Goal: Information Seeking & Learning: Compare options

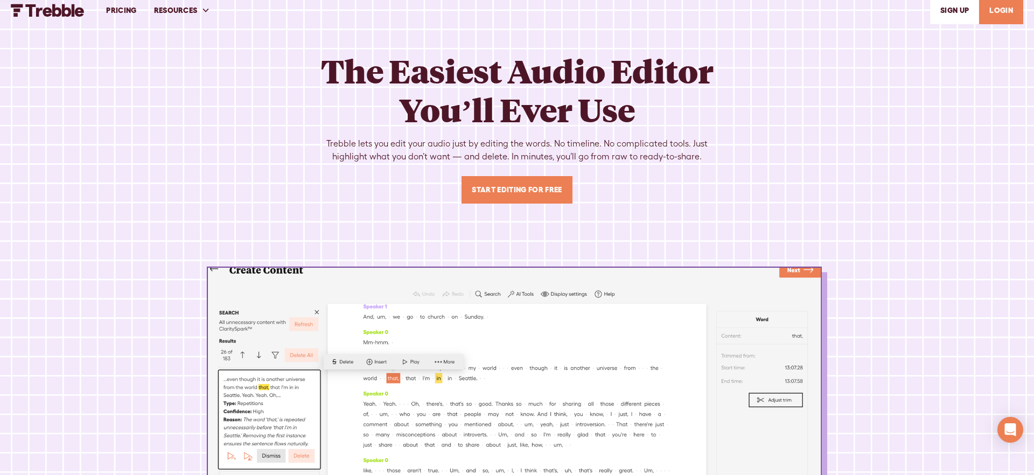
scroll to position [34, 0]
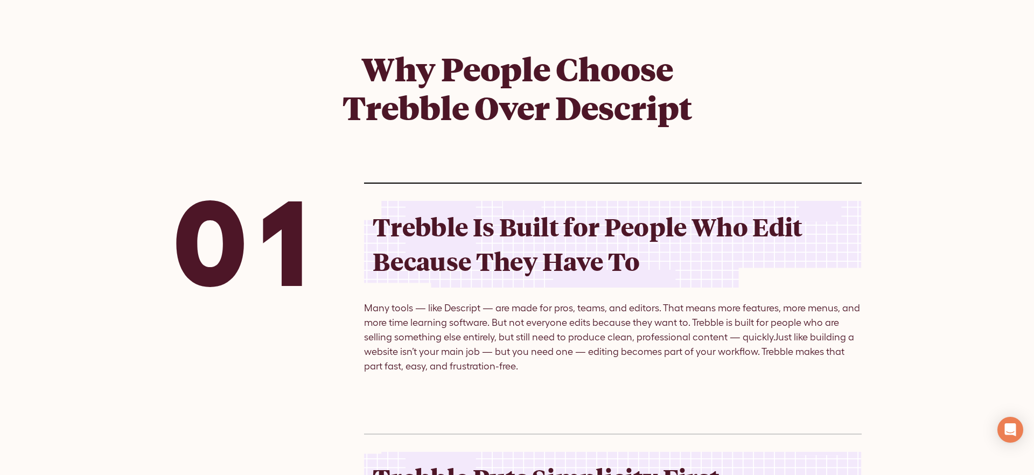
scroll to position [1084, 0]
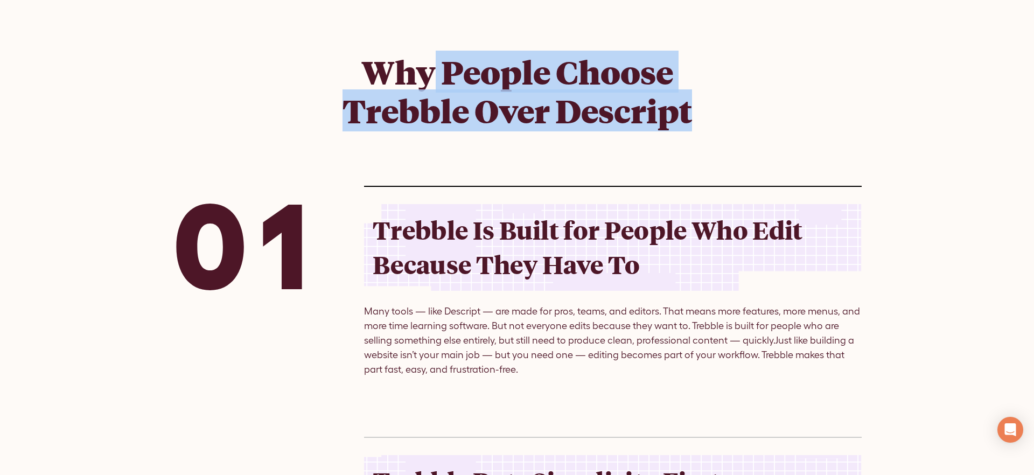
drag, startPoint x: 429, startPoint y: 75, endPoint x: 694, endPoint y: 116, distance: 268.3
click at [695, 116] on h1 "Why People Choose Trebble Over Descript" at bounding box center [517, 91] width 414 height 78
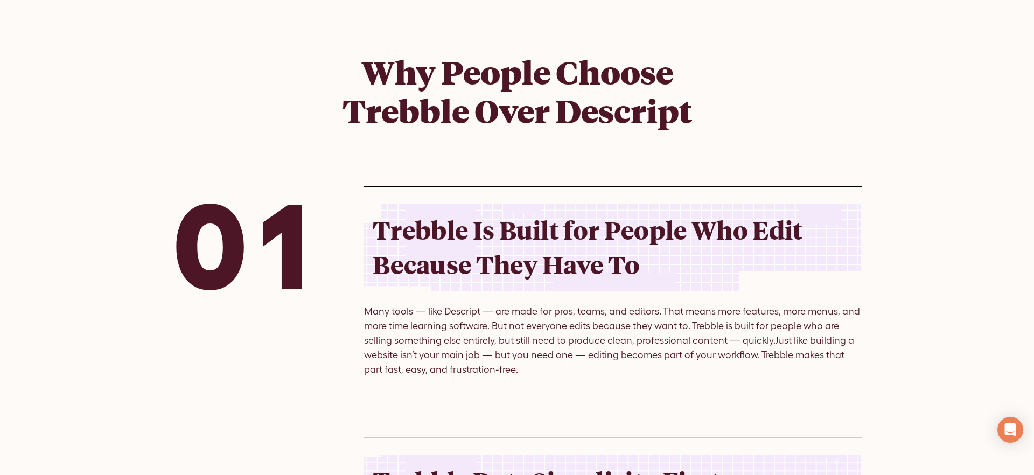
click at [694, 116] on h1 "Why People Choose Trebble Over Descript" at bounding box center [517, 91] width 414 height 78
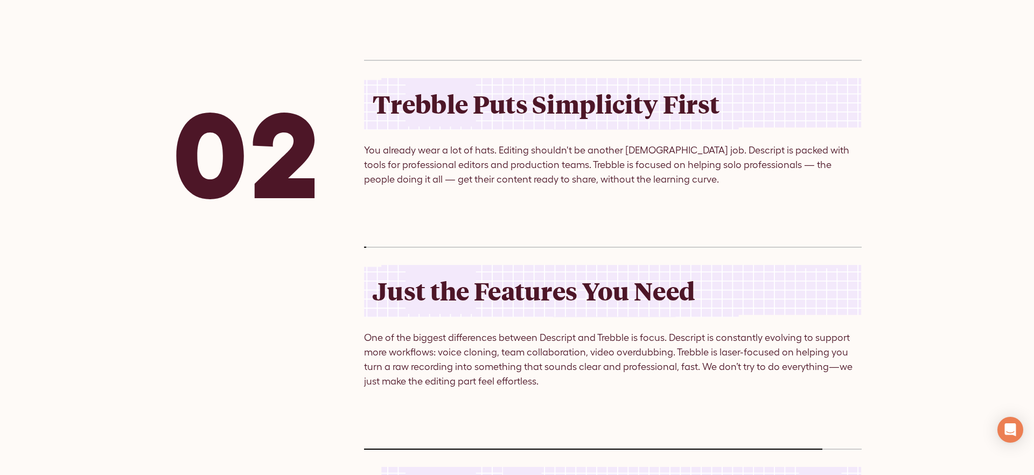
scroll to position [1413, 0]
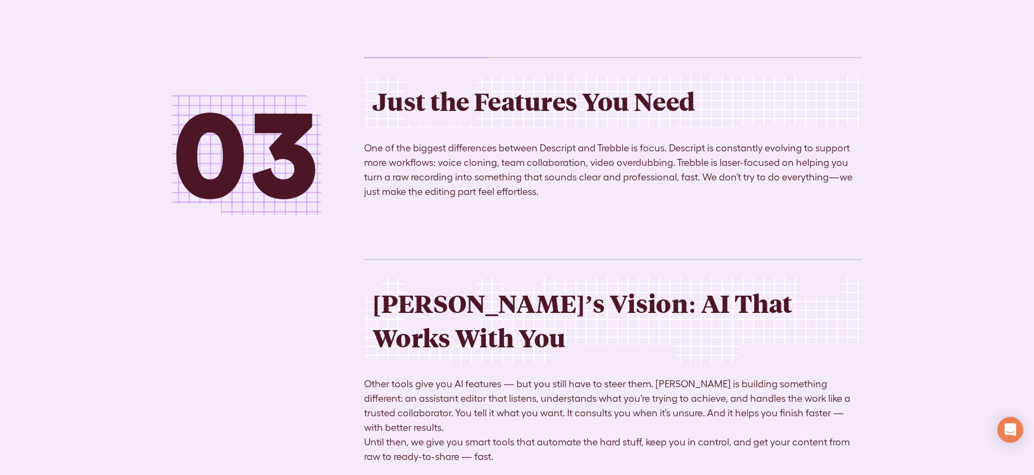
scroll to position [1653, 0]
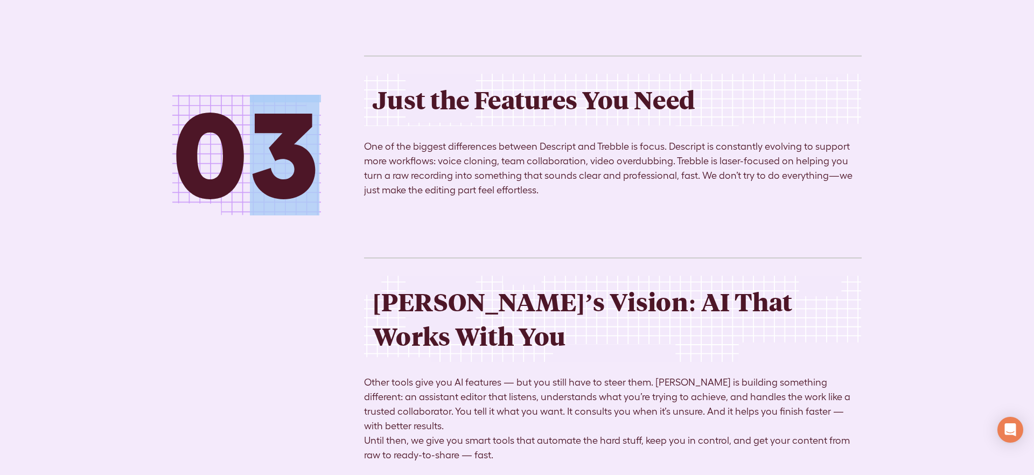
drag, startPoint x: 243, startPoint y: 101, endPoint x: 320, endPoint y: 131, distance: 82.9
click at [304, 134] on div "0 1 2 3 4" at bounding box center [246, 155] width 149 height 121
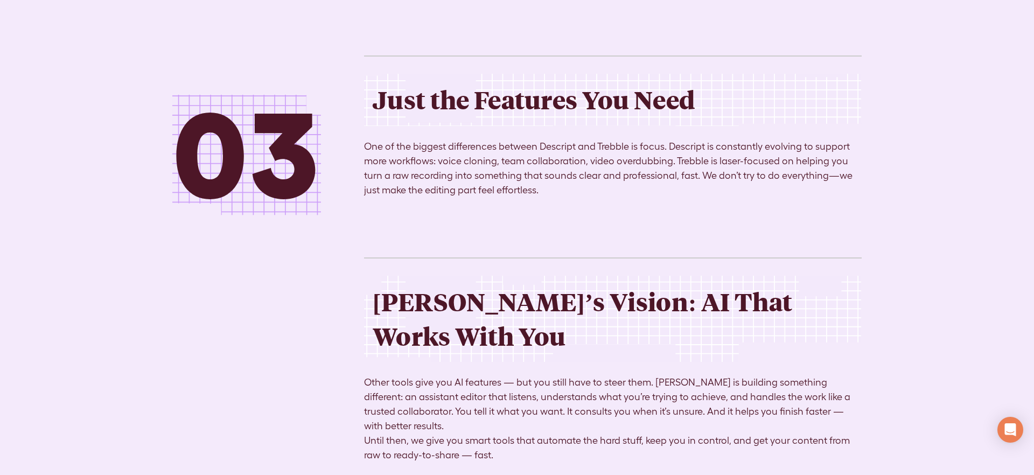
click at [361, 127] on div "0 1 2 3 4 01 Trebble Is Built for People Who Edit Because They Have To Many too…" at bounding box center [517, 39] width 690 height 845
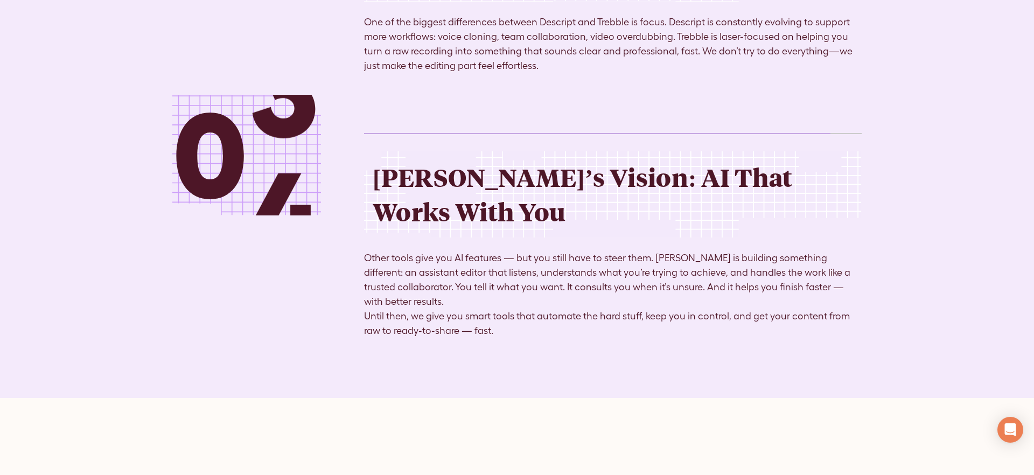
scroll to position [1764, 0]
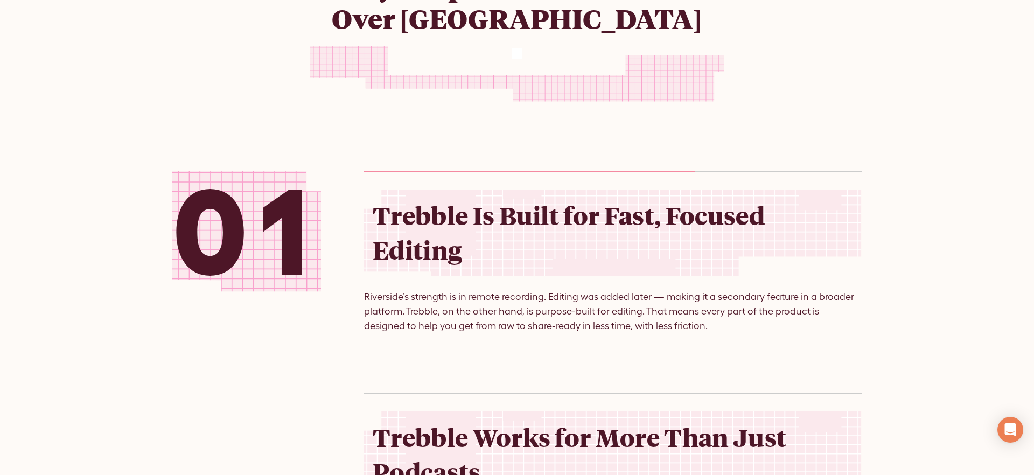
scroll to position [1213, 0]
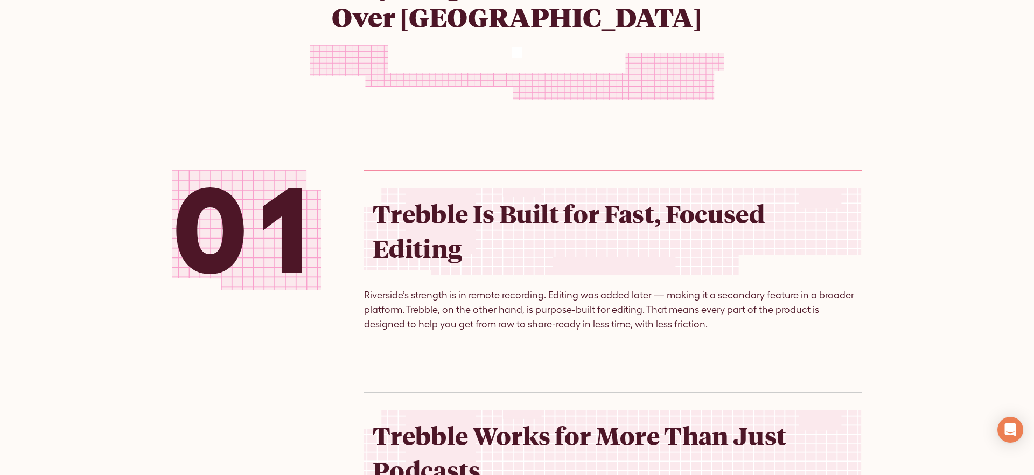
click at [405, 219] on h2 "Trebble Is Built for Fast, Focused Editing" at bounding box center [613, 231] width 481 height 69
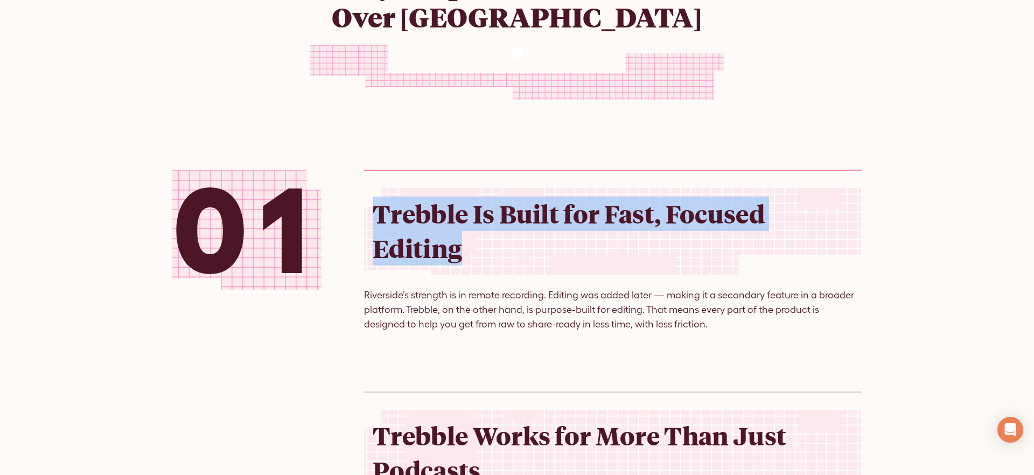
drag, startPoint x: 377, startPoint y: 195, endPoint x: 767, endPoint y: 266, distance: 396.4
click at [789, 269] on div "Trebble Is Built for Fast, Focused Editing" at bounding box center [613, 231] width 498 height 87
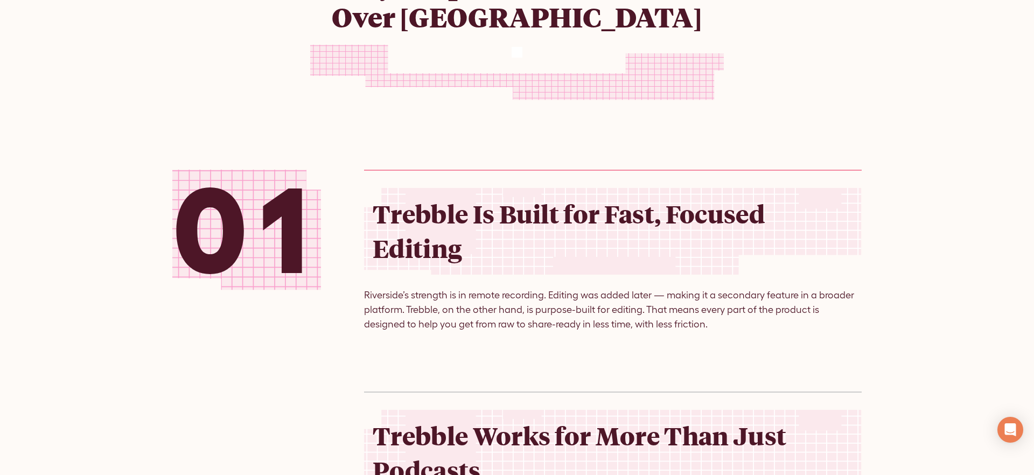
click at [729, 256] on h2 "Trebble Is Built for Fast, Focused Editing" at bounding box center [613, 231] width 481 height 69
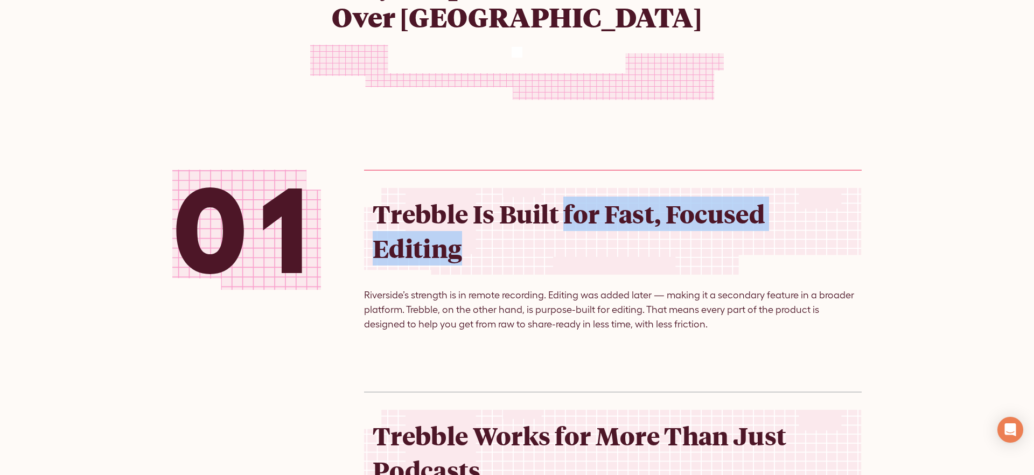
drag, startPoint x: 734, startPoint y: 265, endPoint x: 550, endPoint y: 223, distance: 189.0
click at [553, 224] on div "Trebble Is Built for Fast, Focused Editing" at bounding box center [613, 231] width 498 height 87
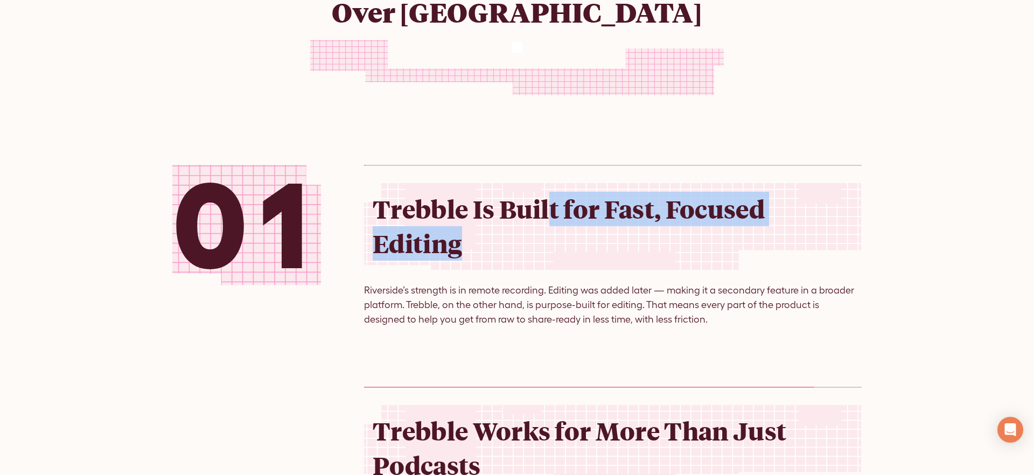
scroll to position [1166, 0]
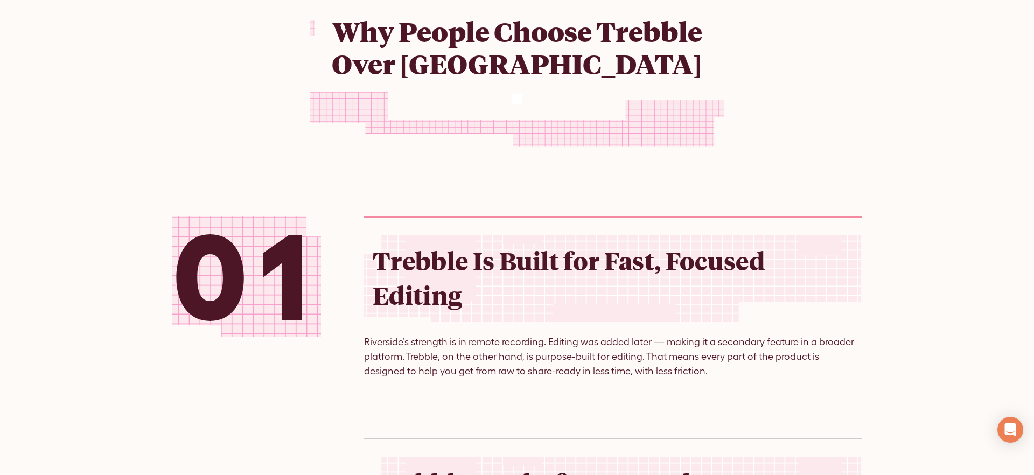
click at [789, 186] on div "Why People Choose Trebble Over Riverside 0 1 2 3 4 01 Trebble Is Built for Fast…" at bounding box center [517, 474] width 690 height 1189
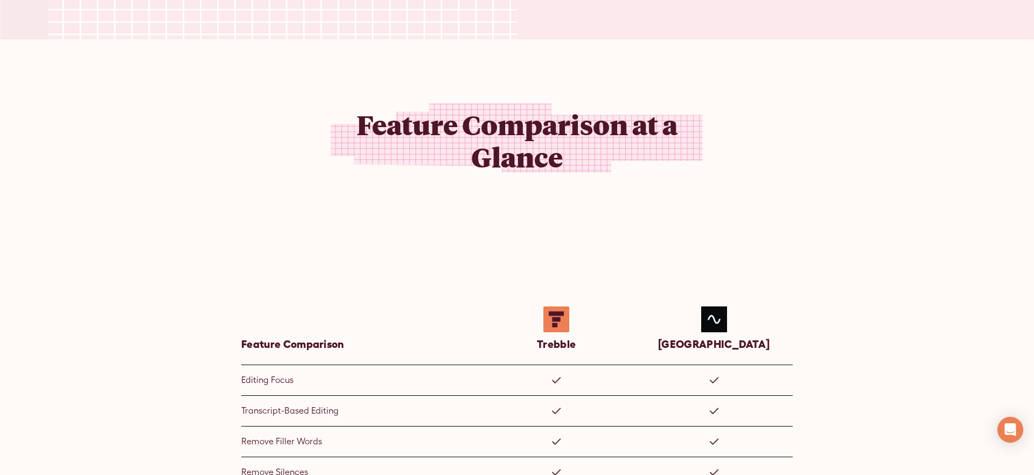
scroll to position [650, 0]
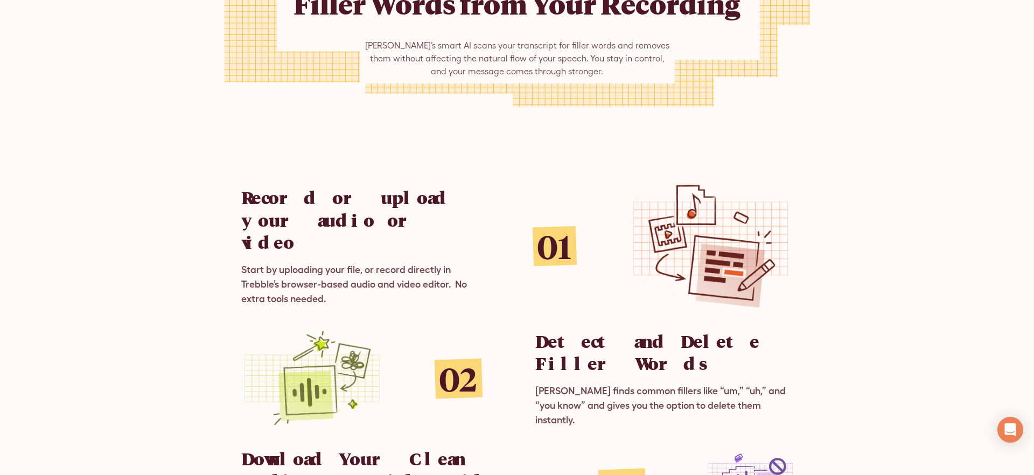
scroll to position [644, 0]
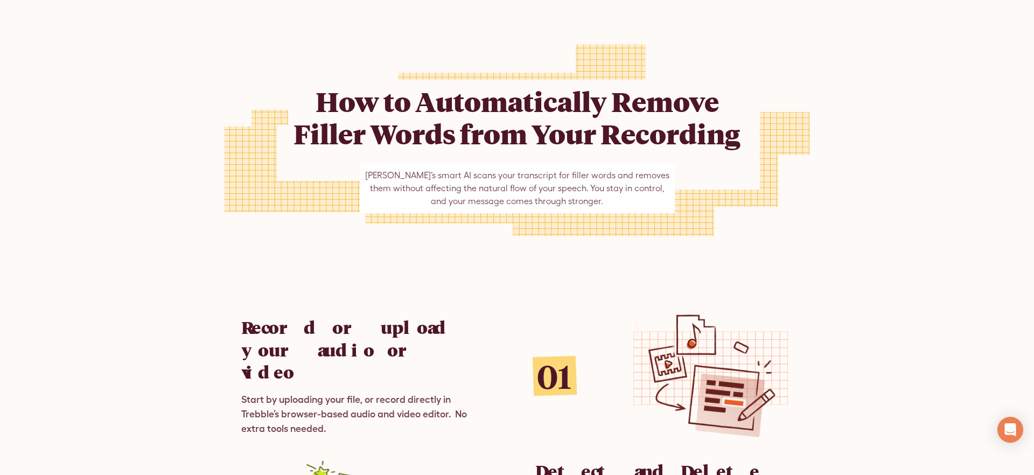
scroll to position [505, 0]
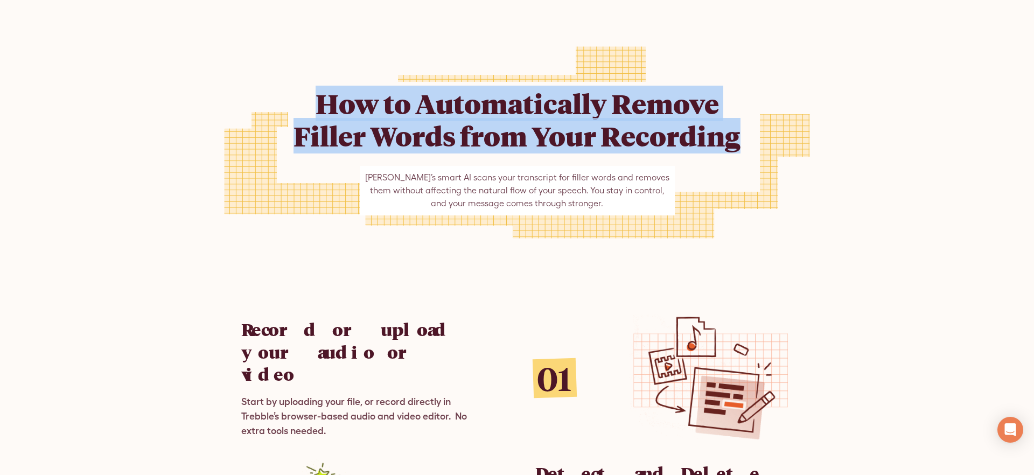
drag, startPoint x: 318, startPoint y: 96, endPoint x: 757, endPoint y: 150, distance: 441.8
click at [757, 150] on div "How to Automatically Remove Filler Words from Your Recording Trebble’s smart AI…" at bounding box center [517, 142] width 690 height 259
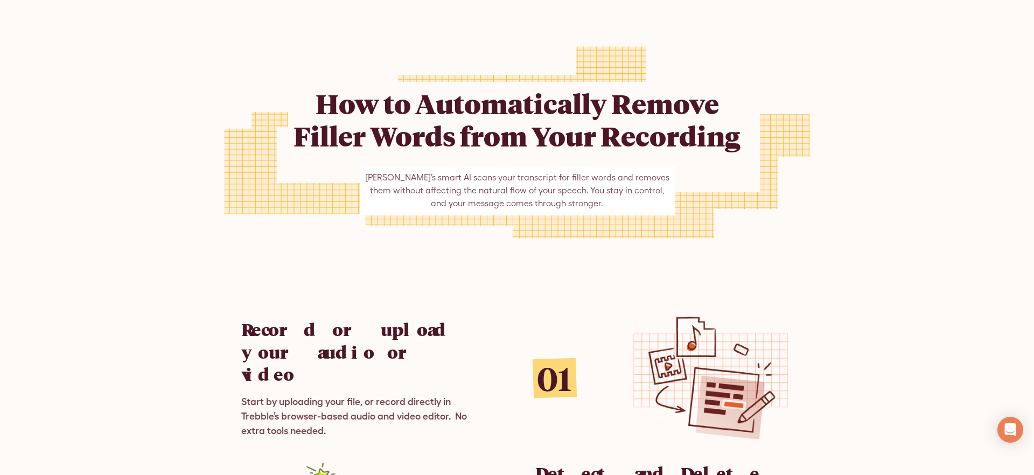
click at [513, 227] on div "How to Automatically Remove Filler Words from Your Recording Trebble’s smart AI…" at bounding box center [517, 142] width 458 height 259
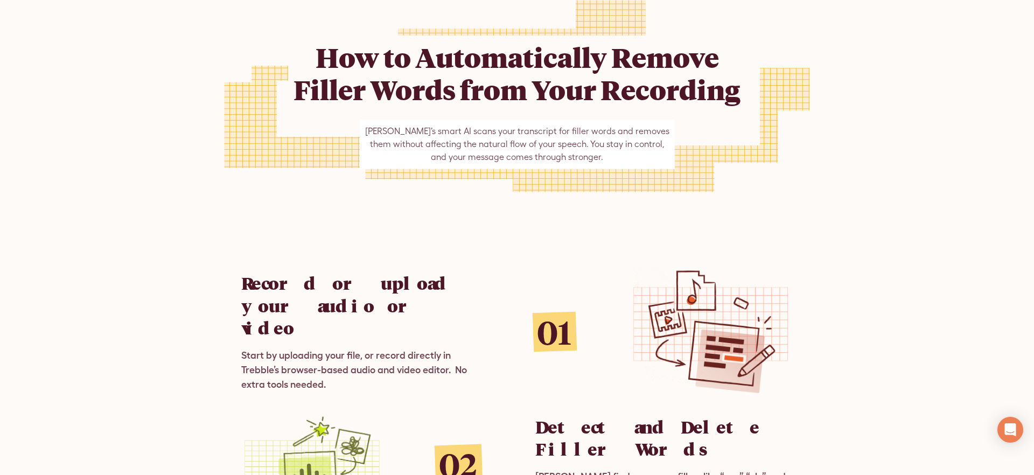
scroll to position [552, 0]
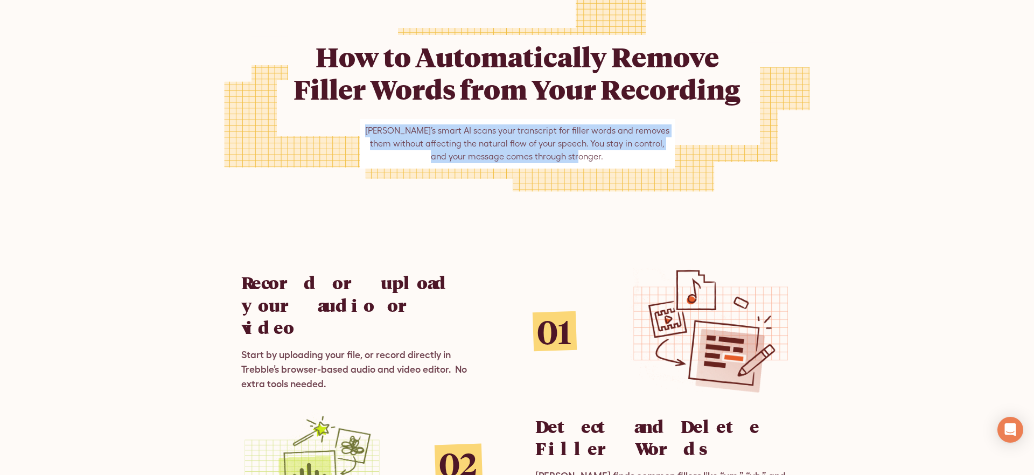
drag, startPoint x: 381, startPoint y: 122, endPoint x: 589, endPoint y: 169, distance: 212.8
click at [589, 183] on div "How to Automatically Remove Filler Words from Your Recording Trebble’s smart AI…" at bounding box center [517, 95] width 458 height 259
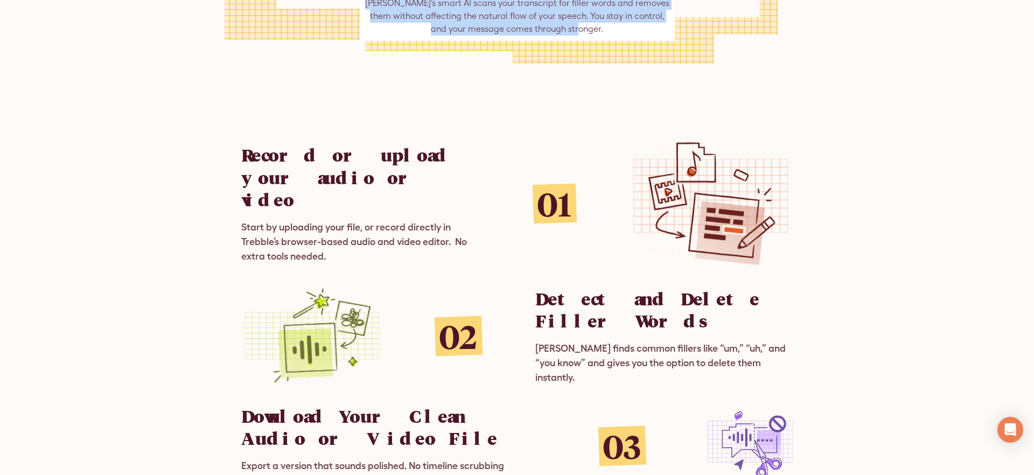
scroll to position [680, 0]
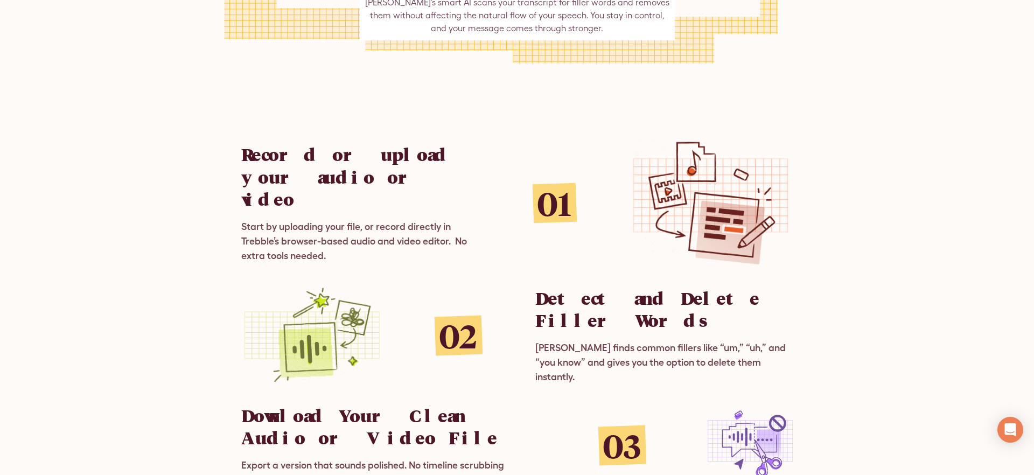
click at [637, 104] on div "Record or upload your audio or video Start by uploading your file, or record di…" at bounding box center [517, 313] width 690 height 434
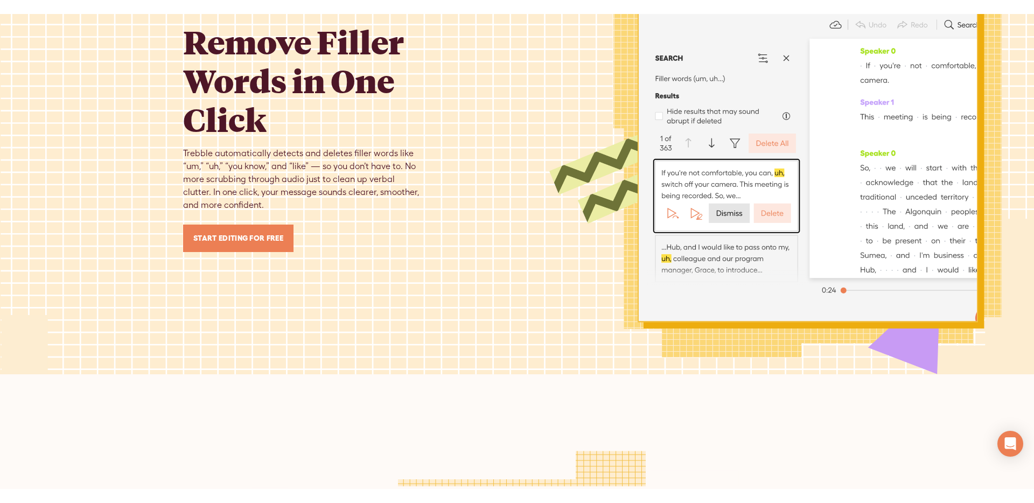
scroll to position [0, 0]
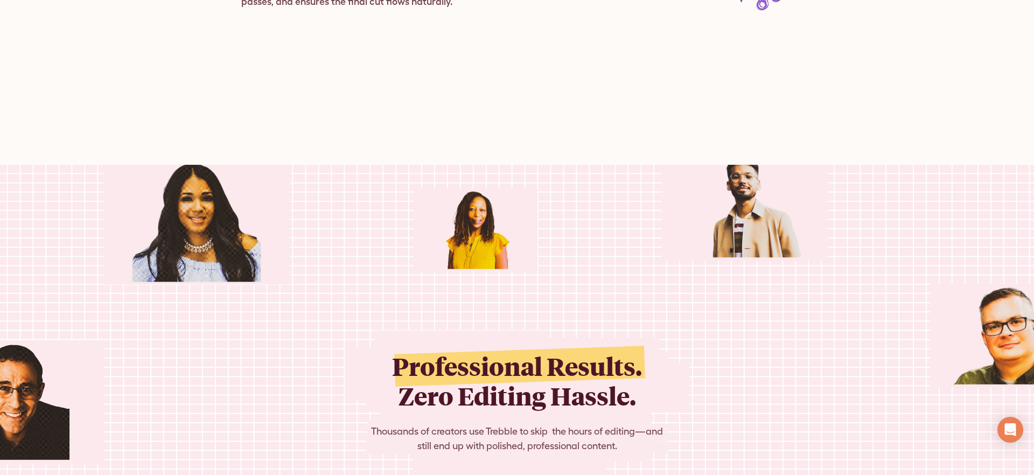
scroll to position [2668, 0]
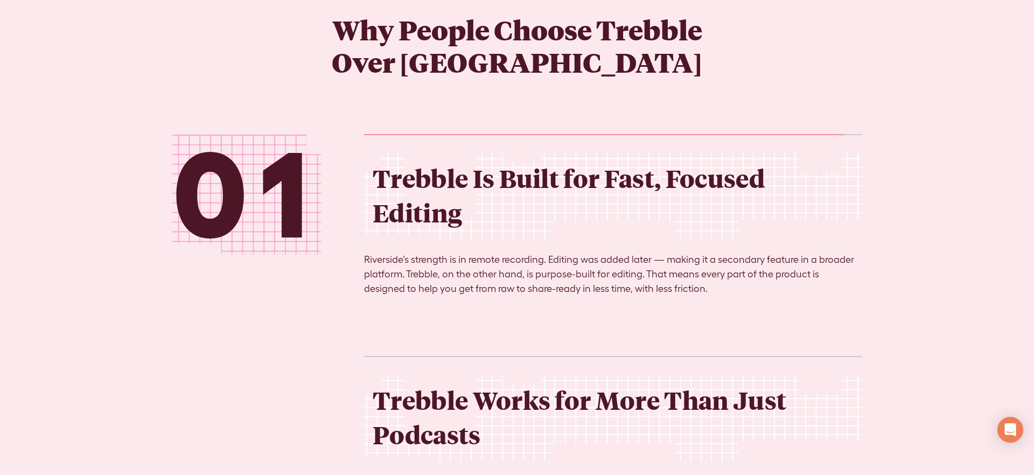
scroll to position [1156, 0]
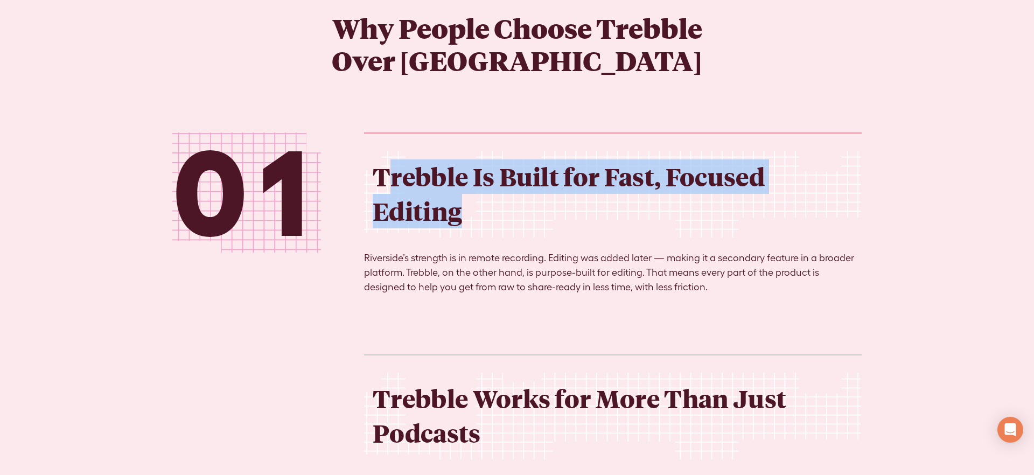
drag, startPoint x: 386, startPoint y: 170, endPoint x: 498, endPoint y: 224, distance: 124.6
click at [498, 224] on h2 "Trebble Is Built for Fast, Focused Editing" at bounding box center [613, 193] width 481 height 69
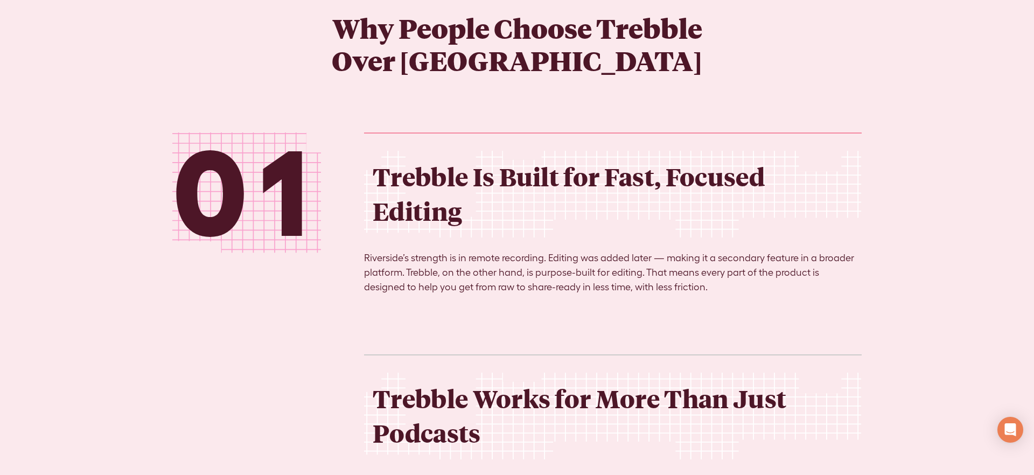
click at [498, 224] on h2 "Trebble Is Built for Fast, Focused Editing" at bounding box center [613, 193] width 481 height 69
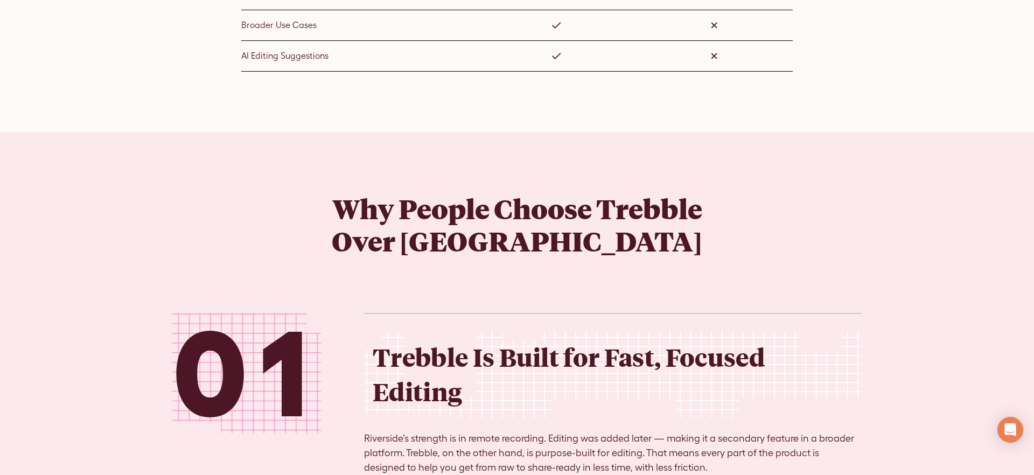
scroll to position [1045, 0]
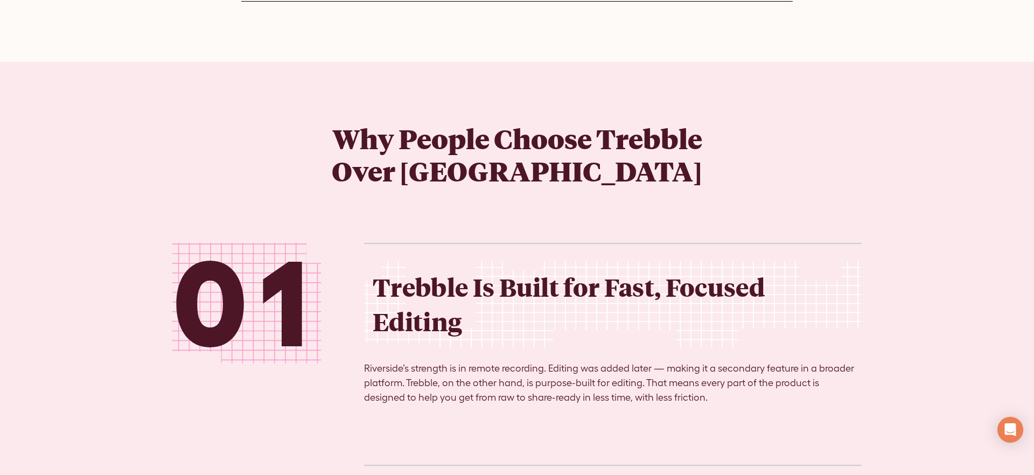
click at [429, 164] on h1 "Why People Choose Trebble Over [GEOGRAPHIC_DATA]" at bounding box center [517, 154] width 414 height 65
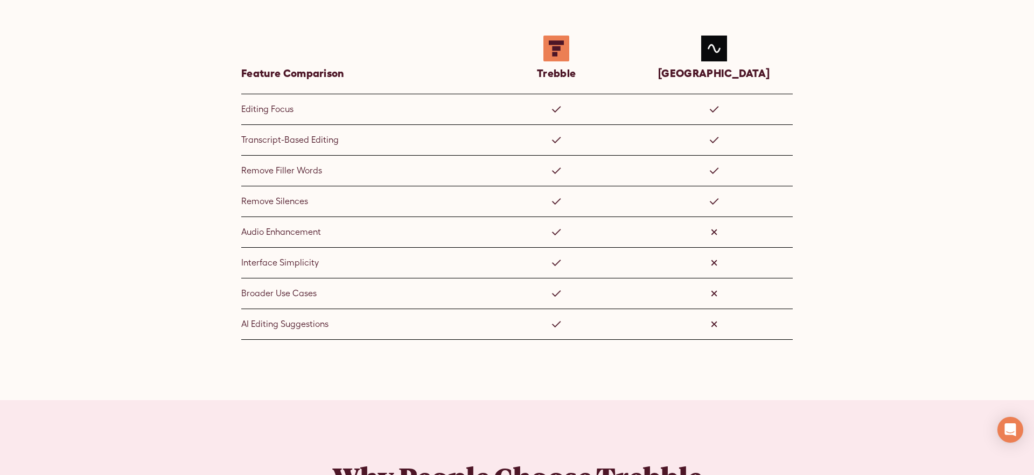
scroll to position [708, 0]
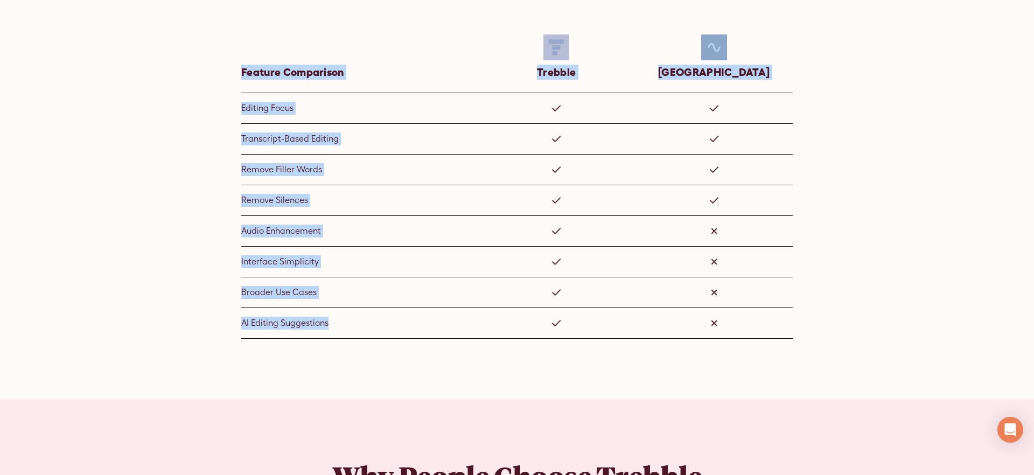
drag, startPoint x: 242, startPoint y: 57, endPoint x: 784, endPoint y: 335, distance: 608.9
click at [782, 335] on div "Feature Comparison Trebble Riverside Editing Focus Transcript-Based Editing Rem…" at bounding box center [517, 180] width 552 height 317
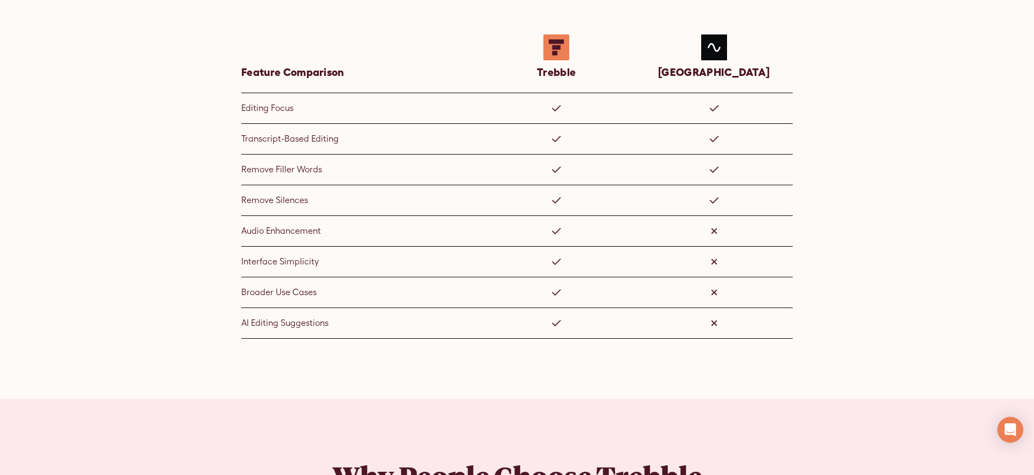
click at [806, 328] on div "Feature Comparison at a Glance Feature Comparison Trebble Riverside Editing Foc…" at bounding box center [517, 53] width 690 height 572
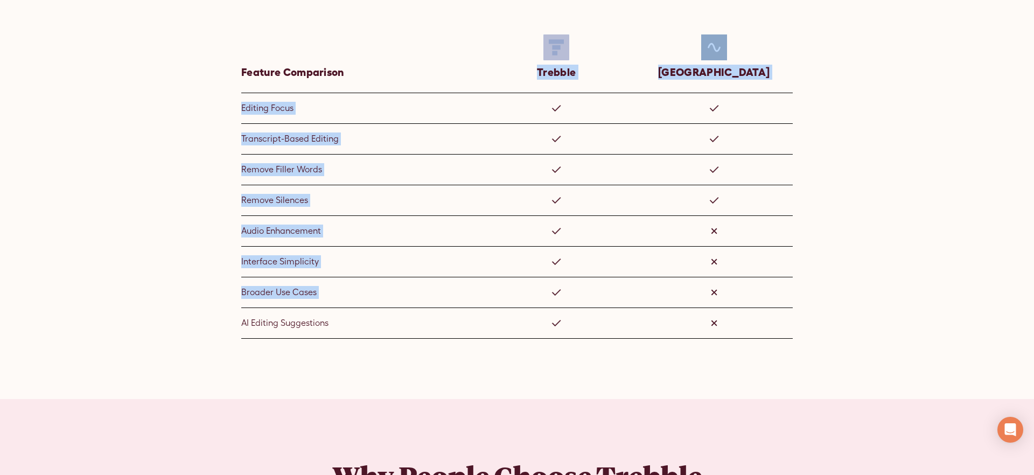
drag, startPoint x: 493, startPoint y: 31, endPoint x: 471, endPoint y: 131, distance: 102.1
click at [506, 290] on div "Feature Comparison Trebble Riverside Editing Focus Transcript-Based Editing Rem…" at bounding box center [517, 180] width 552 height 317
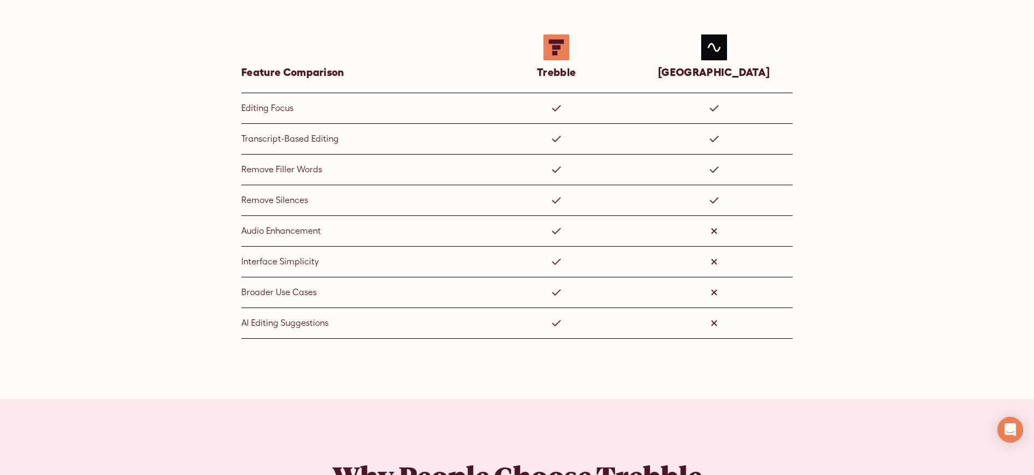
click at [457, 69] on div "Feature Comparison" at bounding box center [359, 57] width 237 height 71
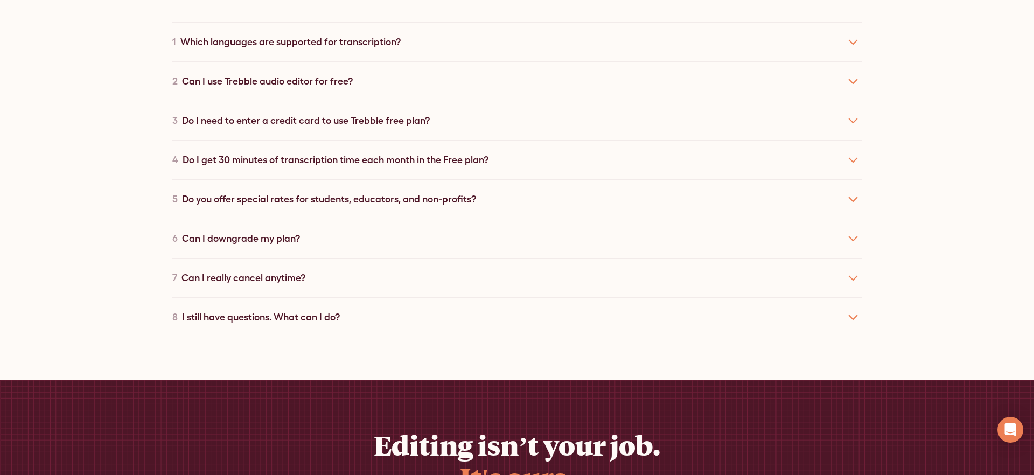
scroll to position [4649, 0]
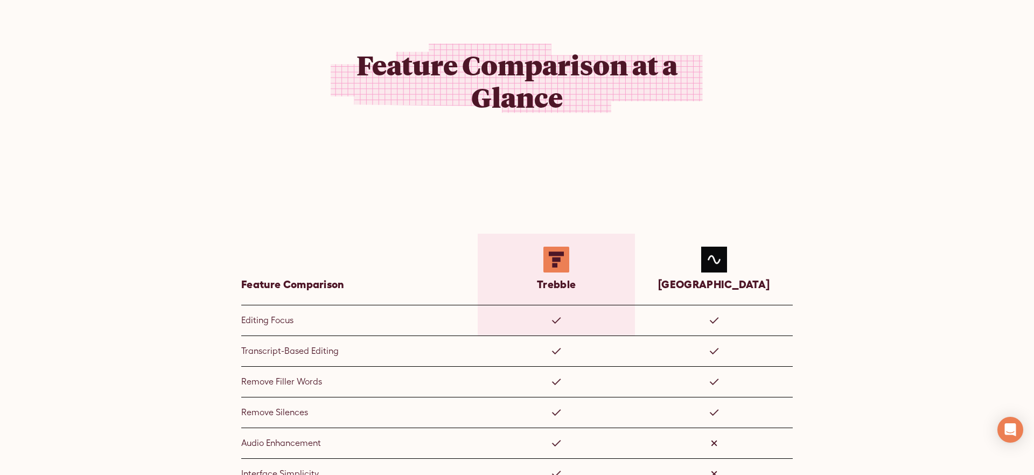
scroll to position [493, 0]
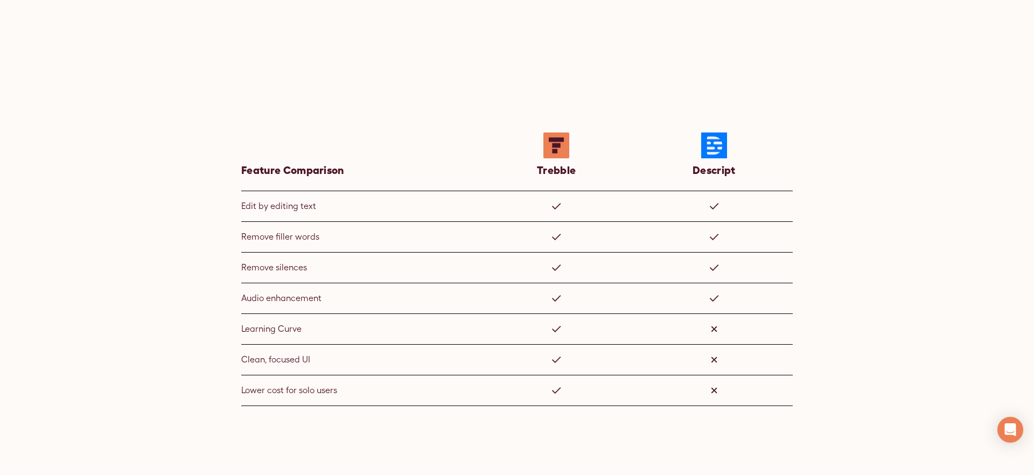
scroll to position [609, 0]
